Goal: Information Seeking & Learning: Learn about a topic

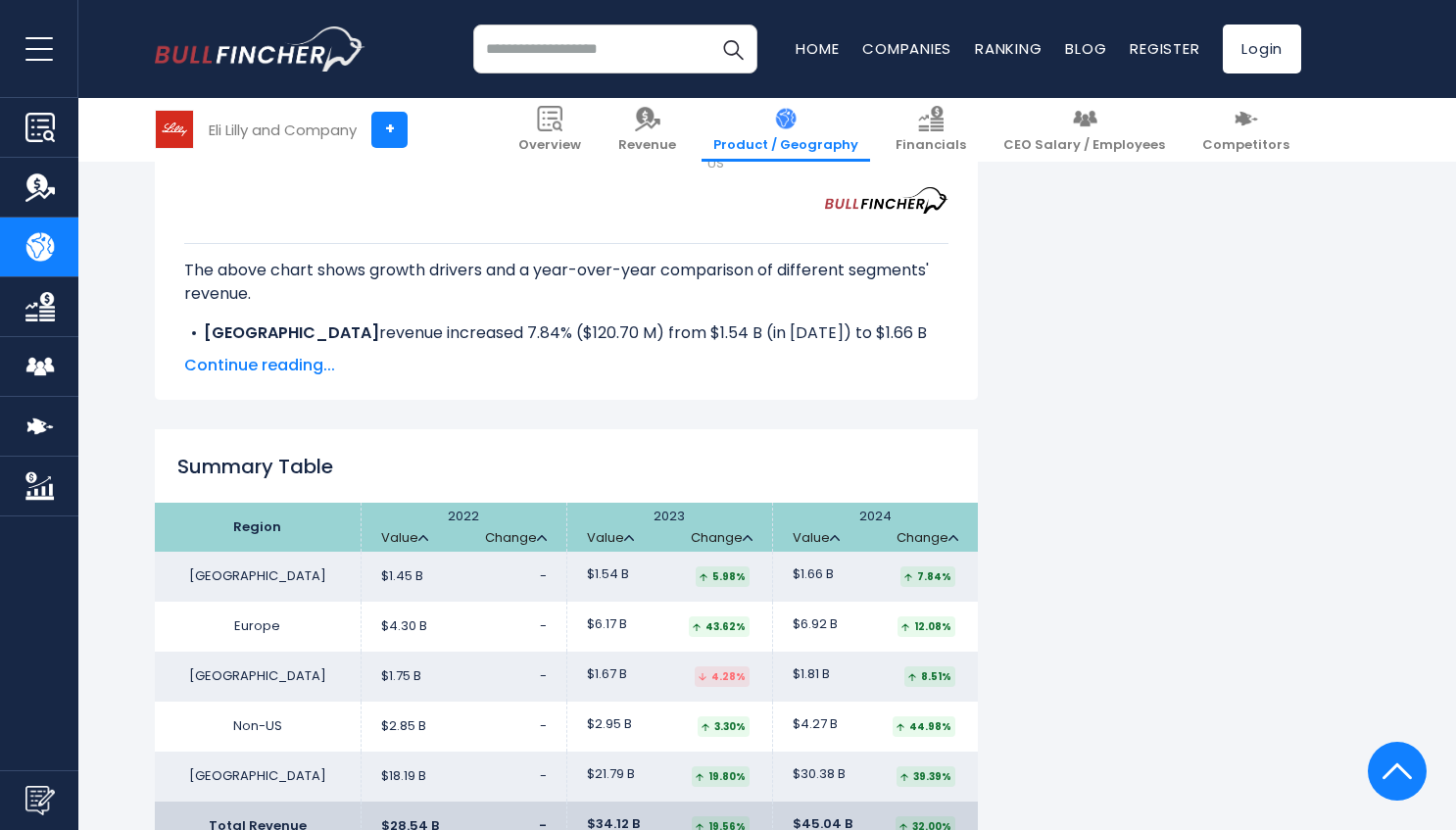
scroll to position [2886, 0]
click at [248, 355] on span "Continue reading..." at bounding box center [566, 367] width 764 height 24
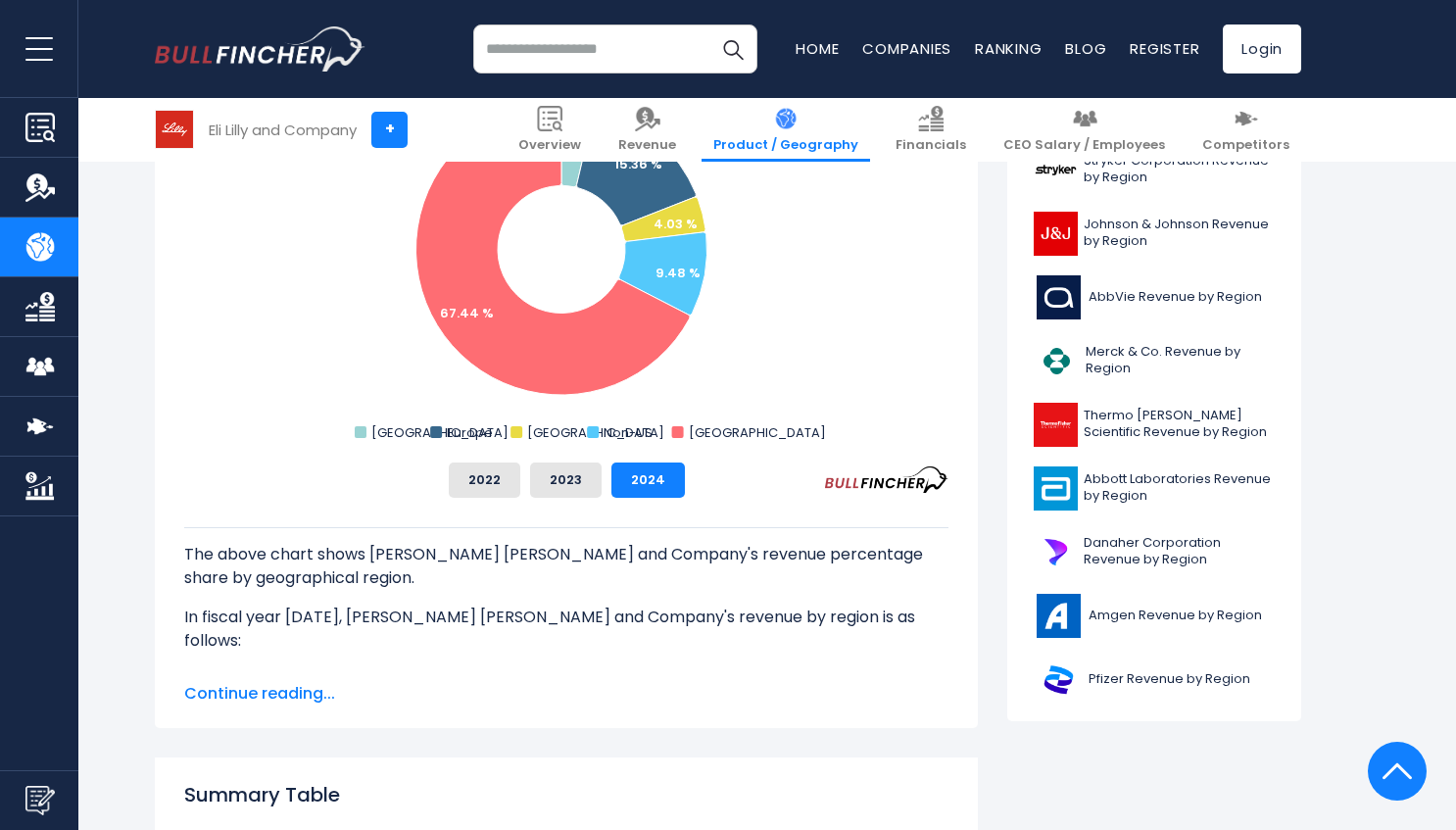
scroll to position [619, 0]
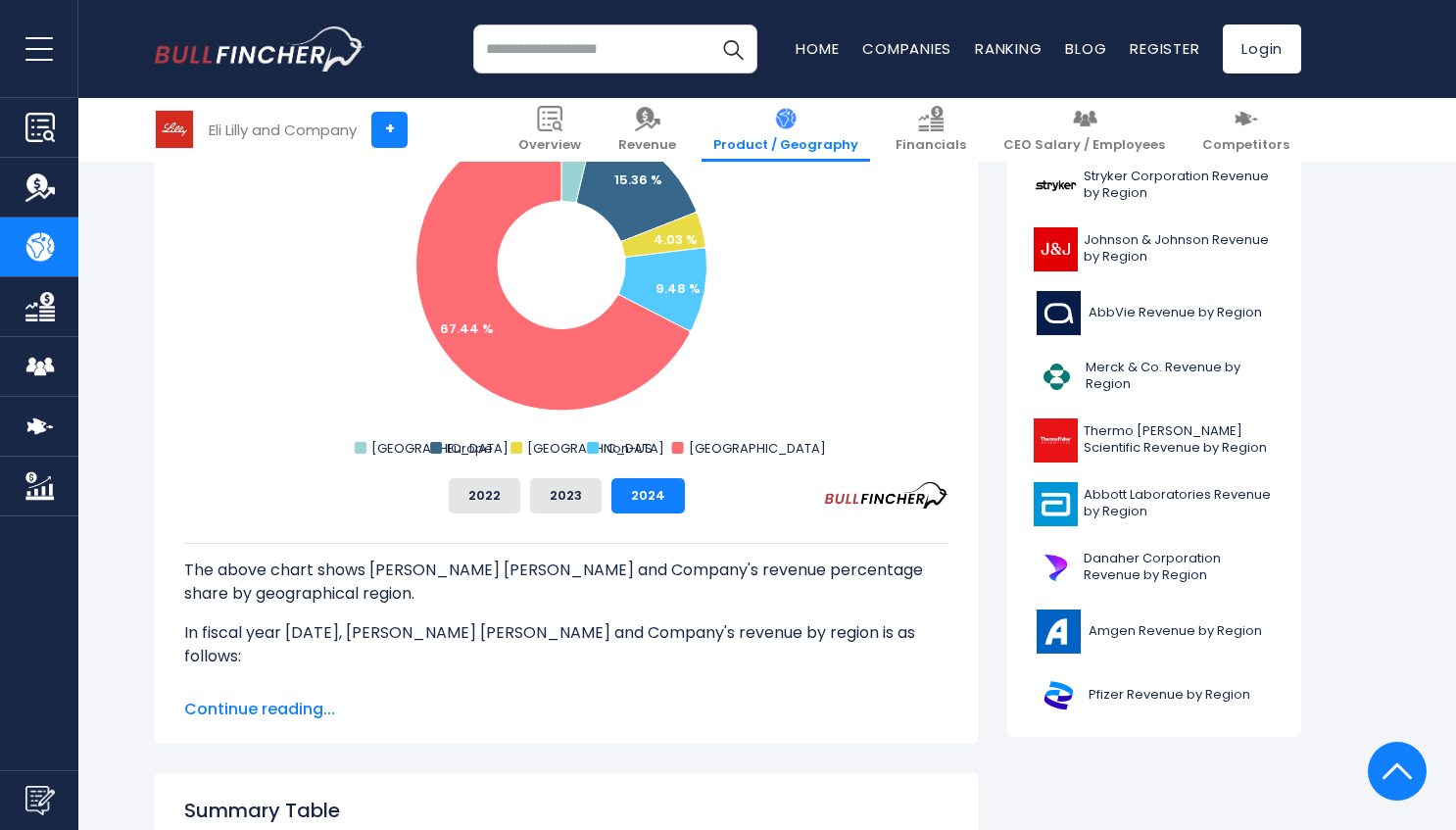
click at [243, 708] on span "Continue reading..." at bounding box center [566, 709] width 764 height 24
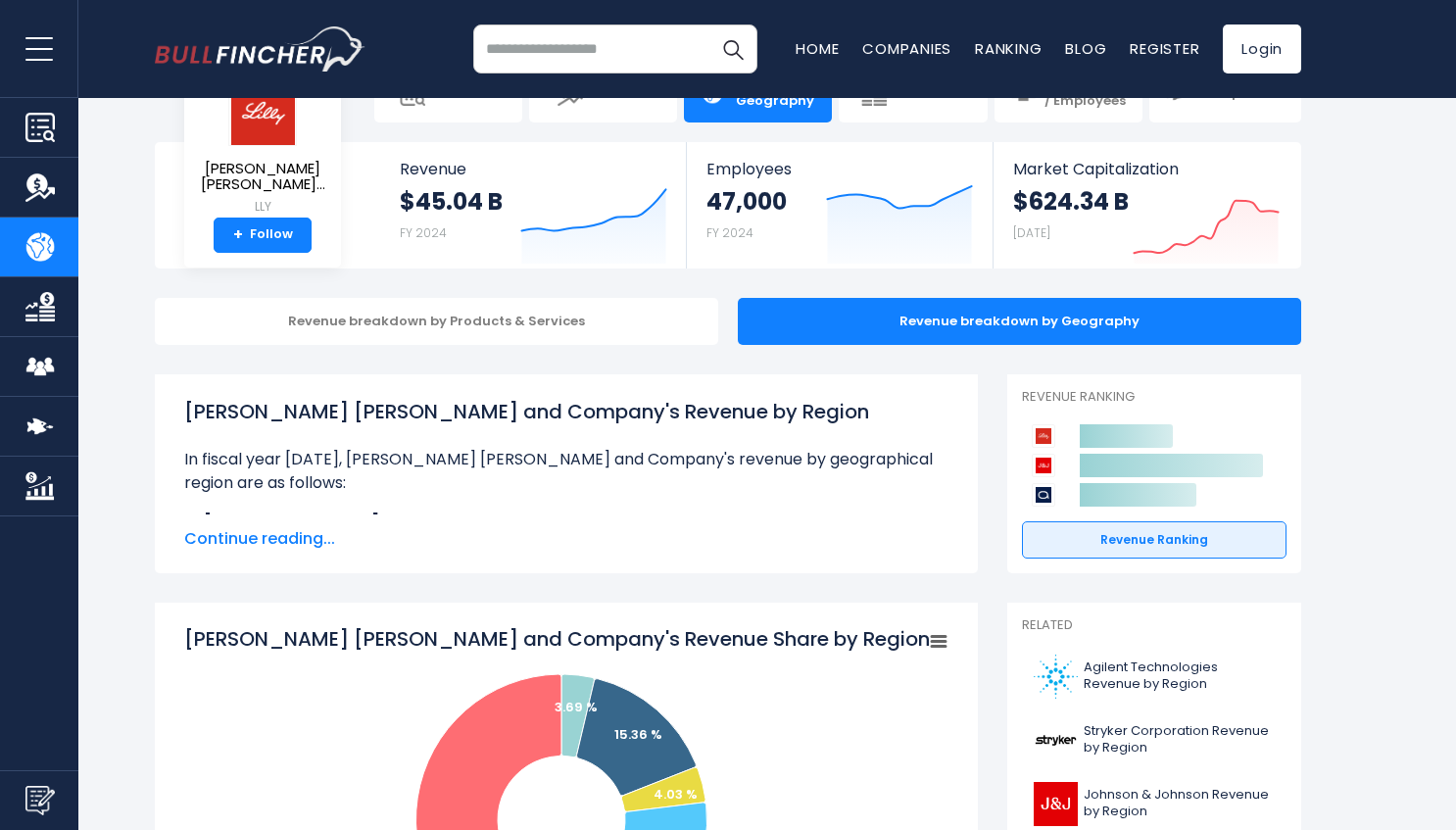
scroll to position [67, 0]
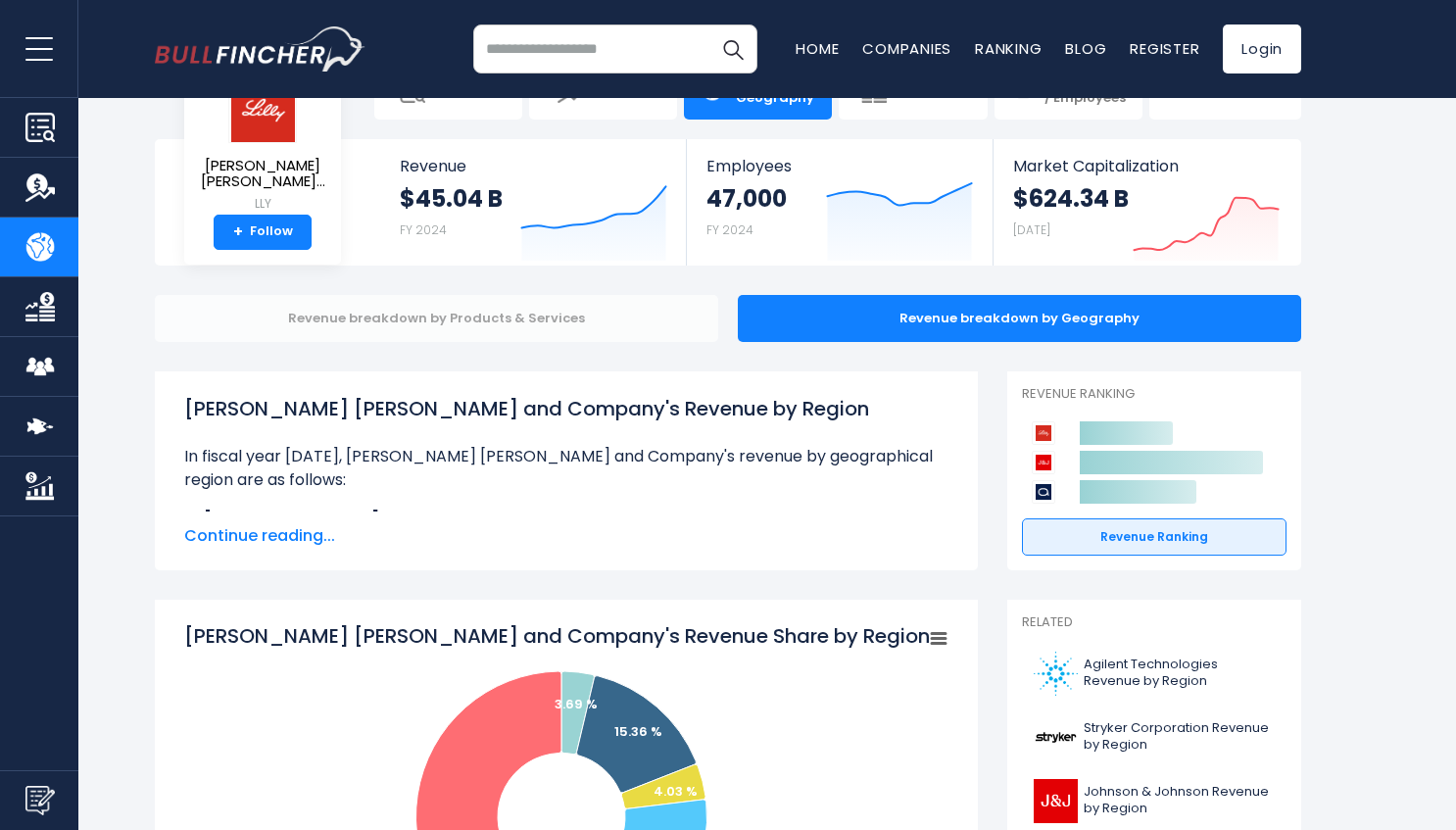
click at [576, 337] on div "Revenue breakdown by Products & Services" at bounding box center [436, 318] width 563 height 47
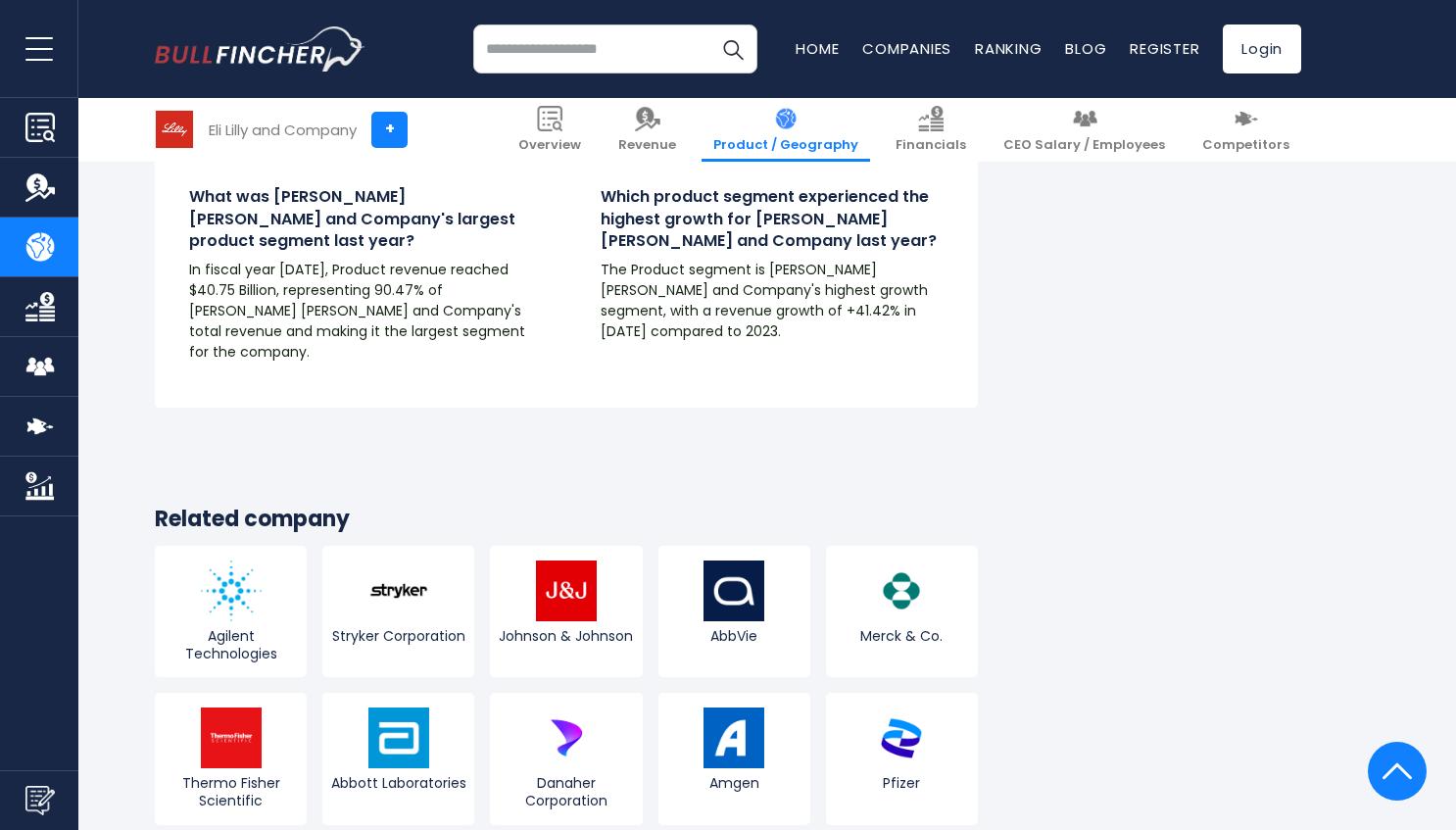
scroll to position [3383, 0]
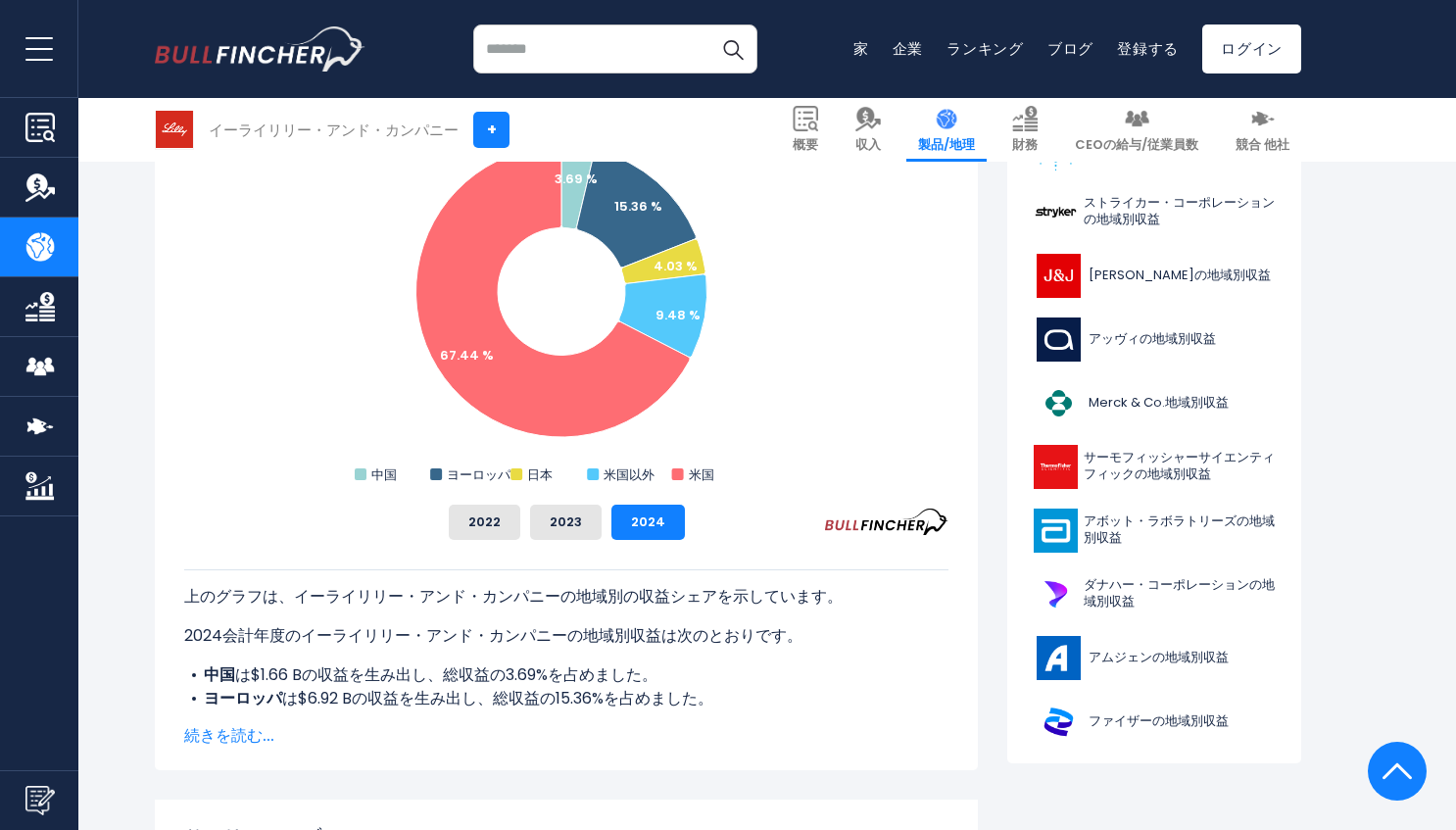
scroll to position [590, 0]
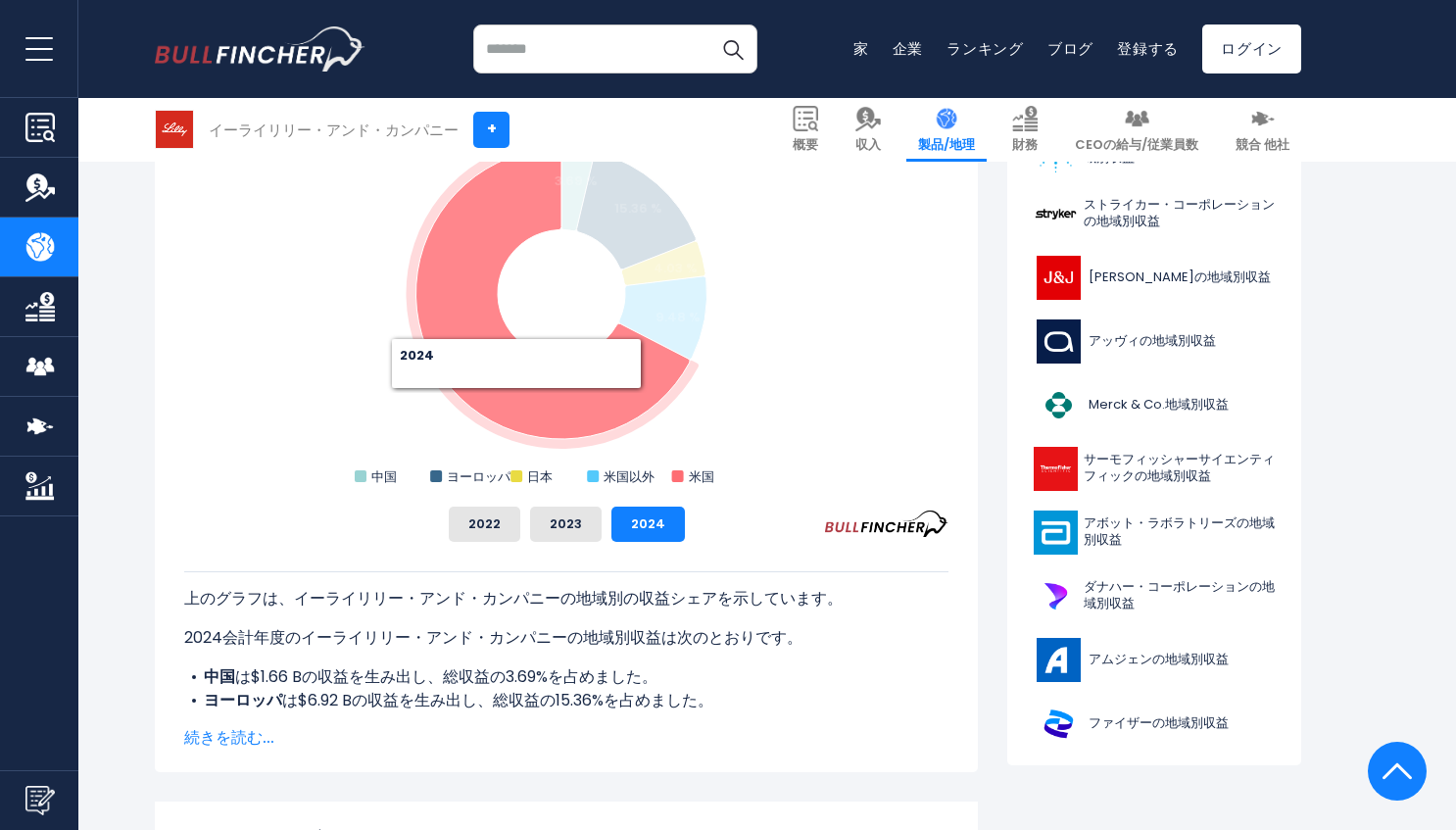
click at [517, 403] on icon "イーライリリー・アンド・カンパニーの地域別収益シェア" at bounding box center [552, 293] width 273 height 291
